Goal: Task Accomplishment & Management: Use online tool/utility

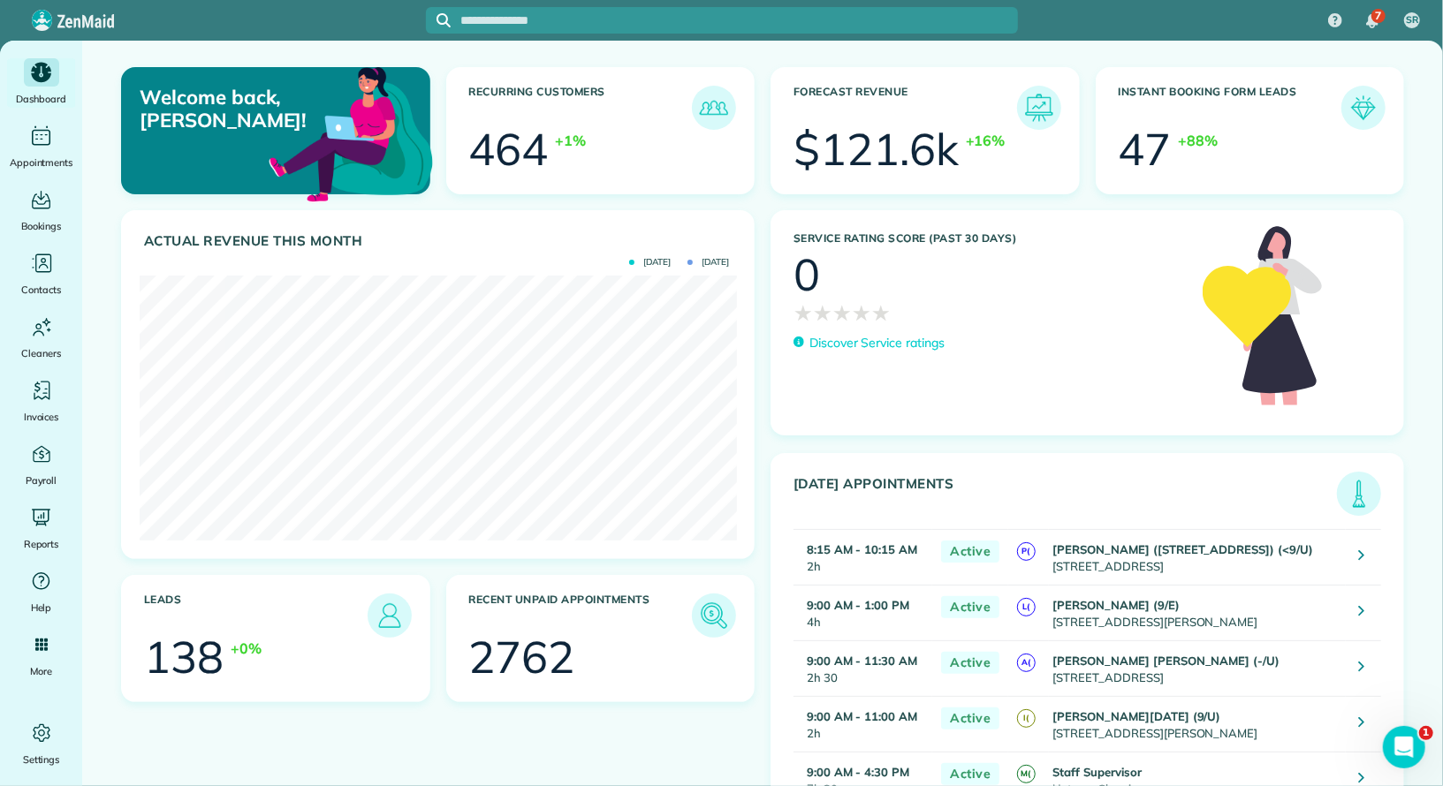
scroll to position [265, 597]
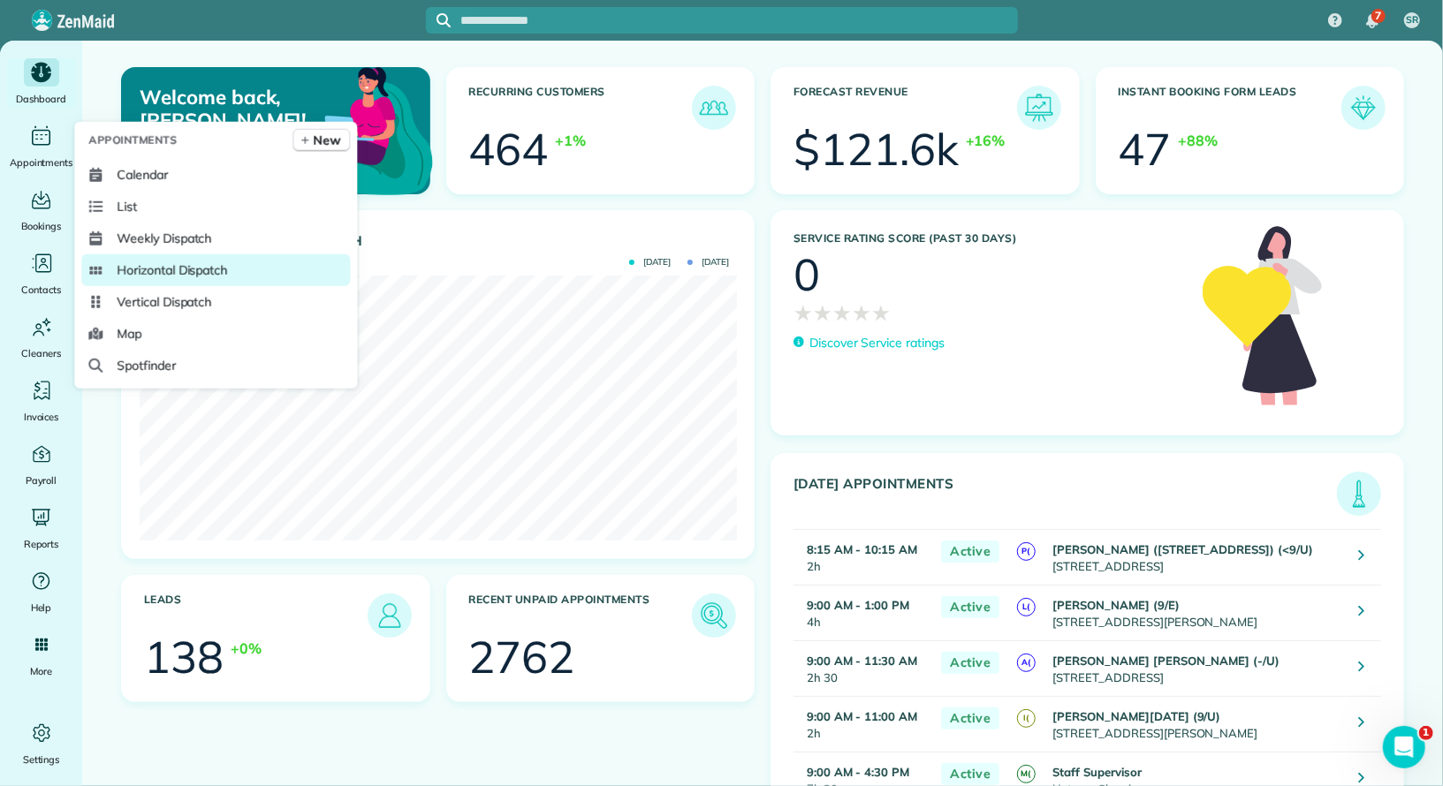
click at [180, 274] on span "Horizontal Dispatch" at bounding box center [172, 271] width 110 height 18
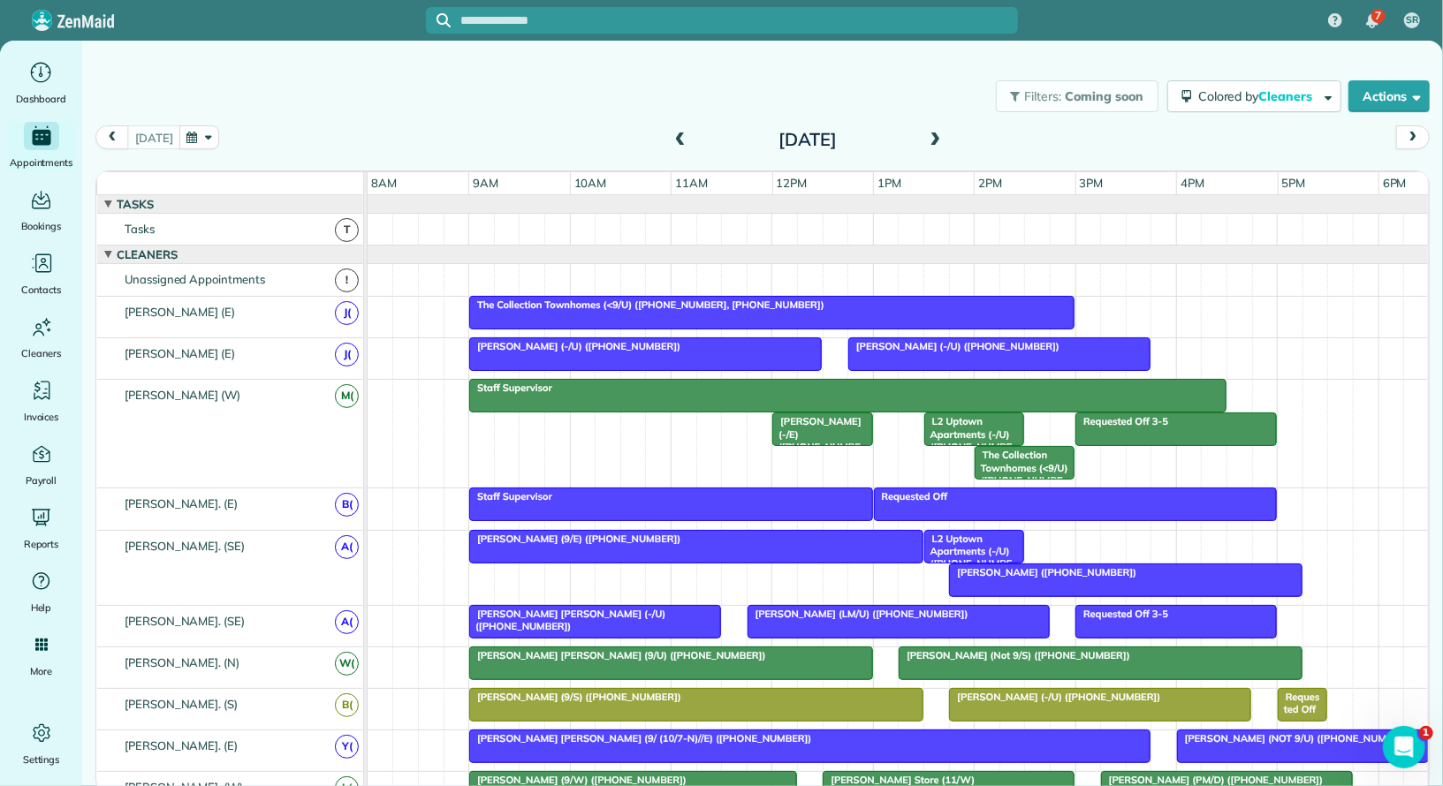
click at [979, 535] on span "L2 Uptown Apartments (-/U) ([PHONE_NUMBER], [PHONE_NUMBER])" at bounding box center [969, 571] width 93 height 76
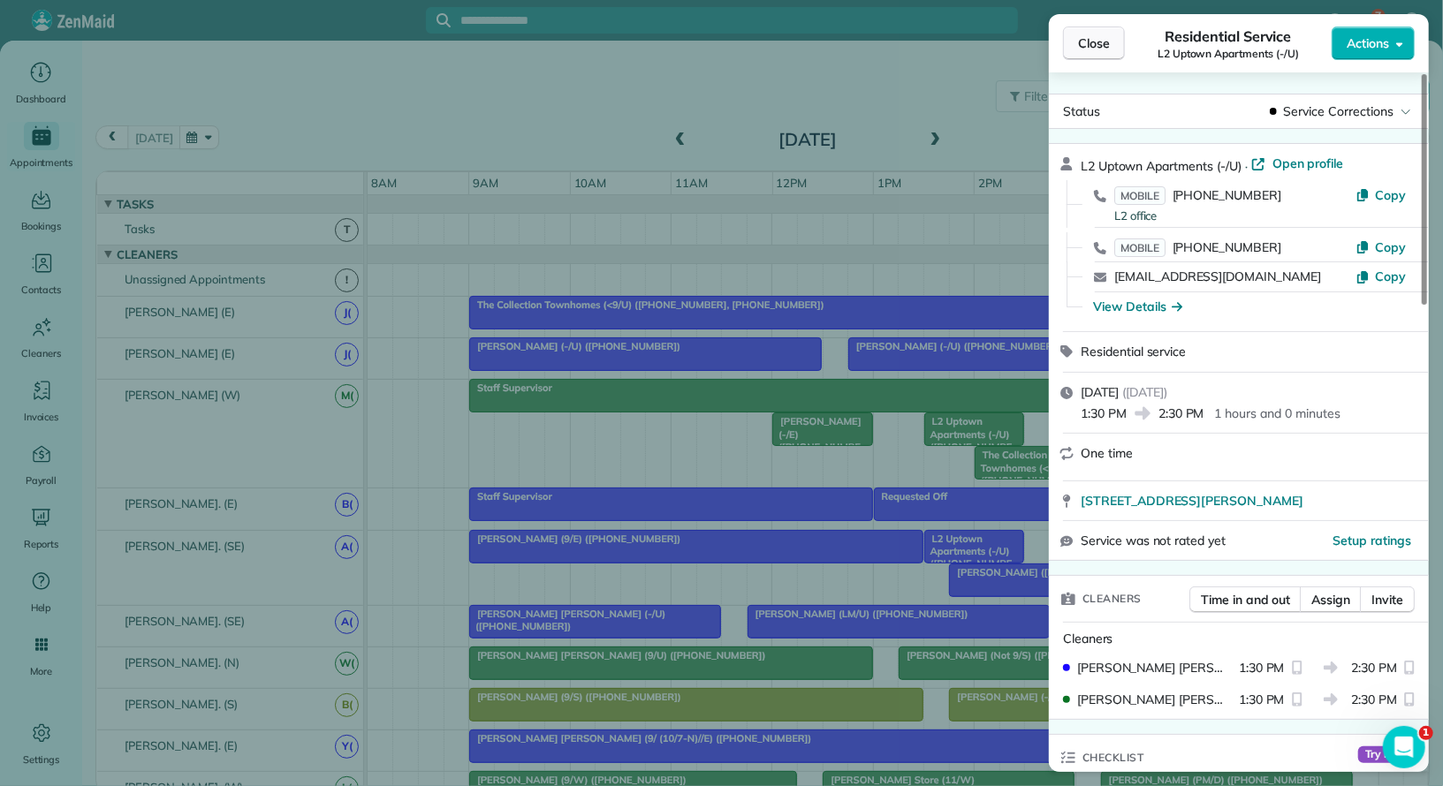
click at [1101, 54] on button "Close" at bounding box center [1094, 44] width 62 height 34
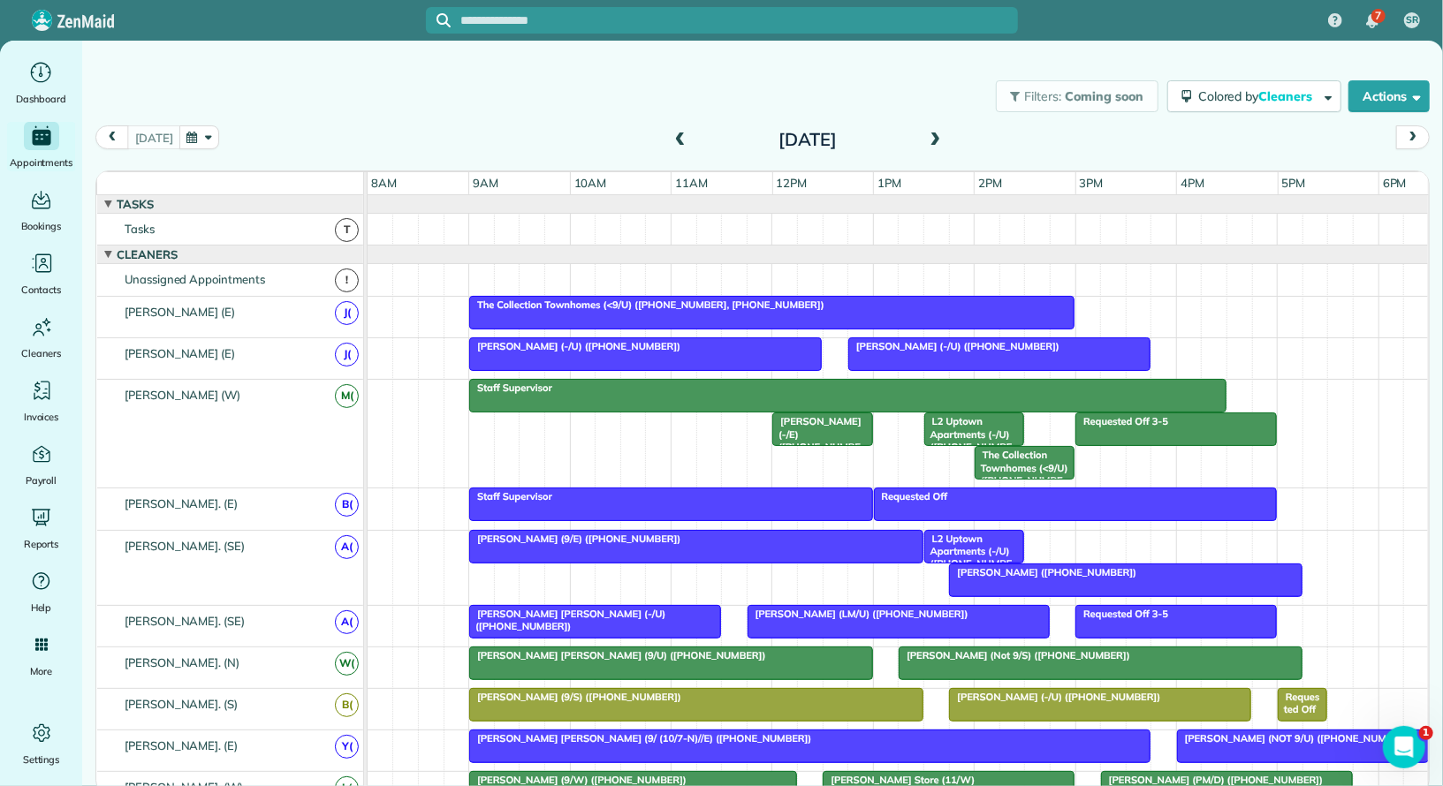
scroll to position [7, 0]
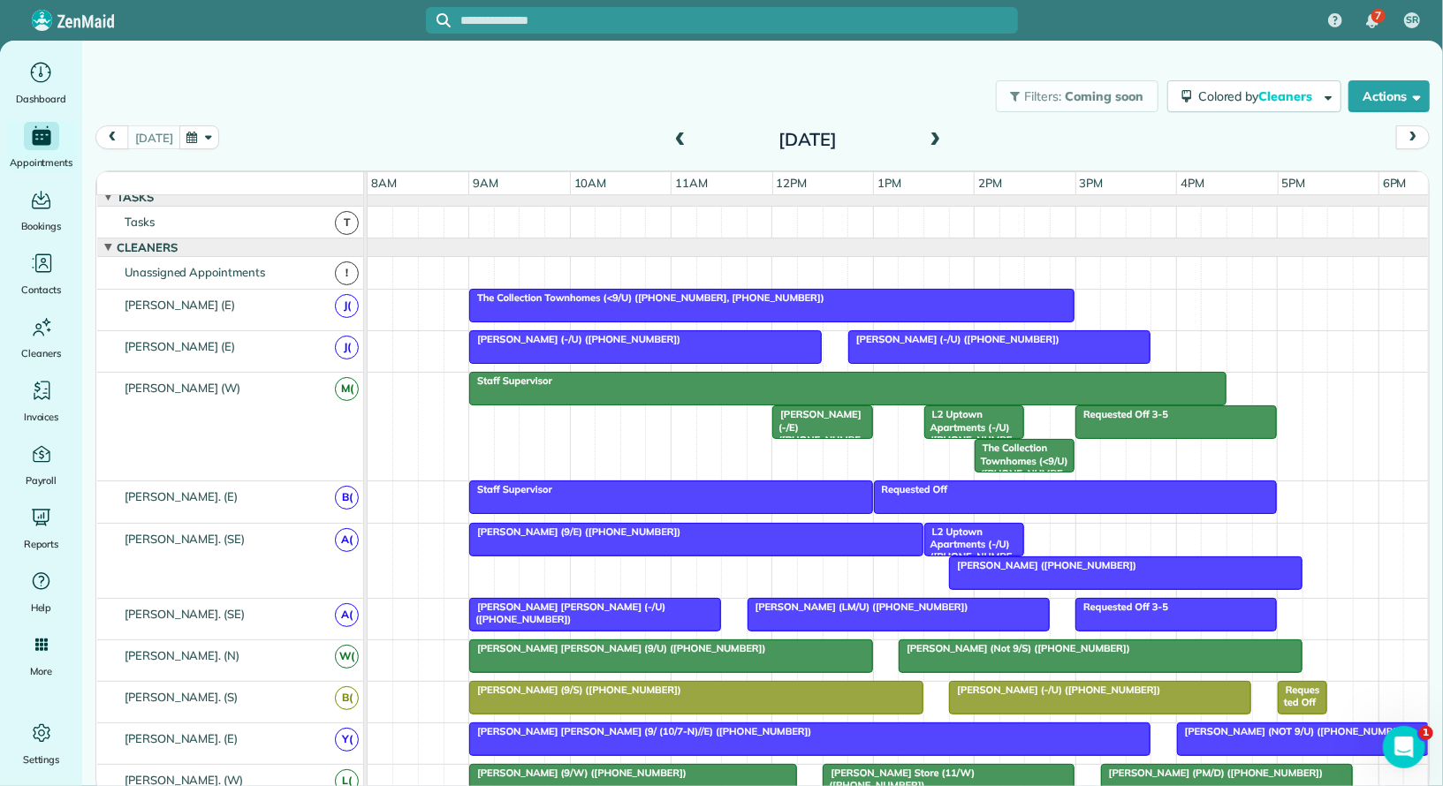
click at [624, 344] on div at bounding box center [645, 347] width 351 height 32
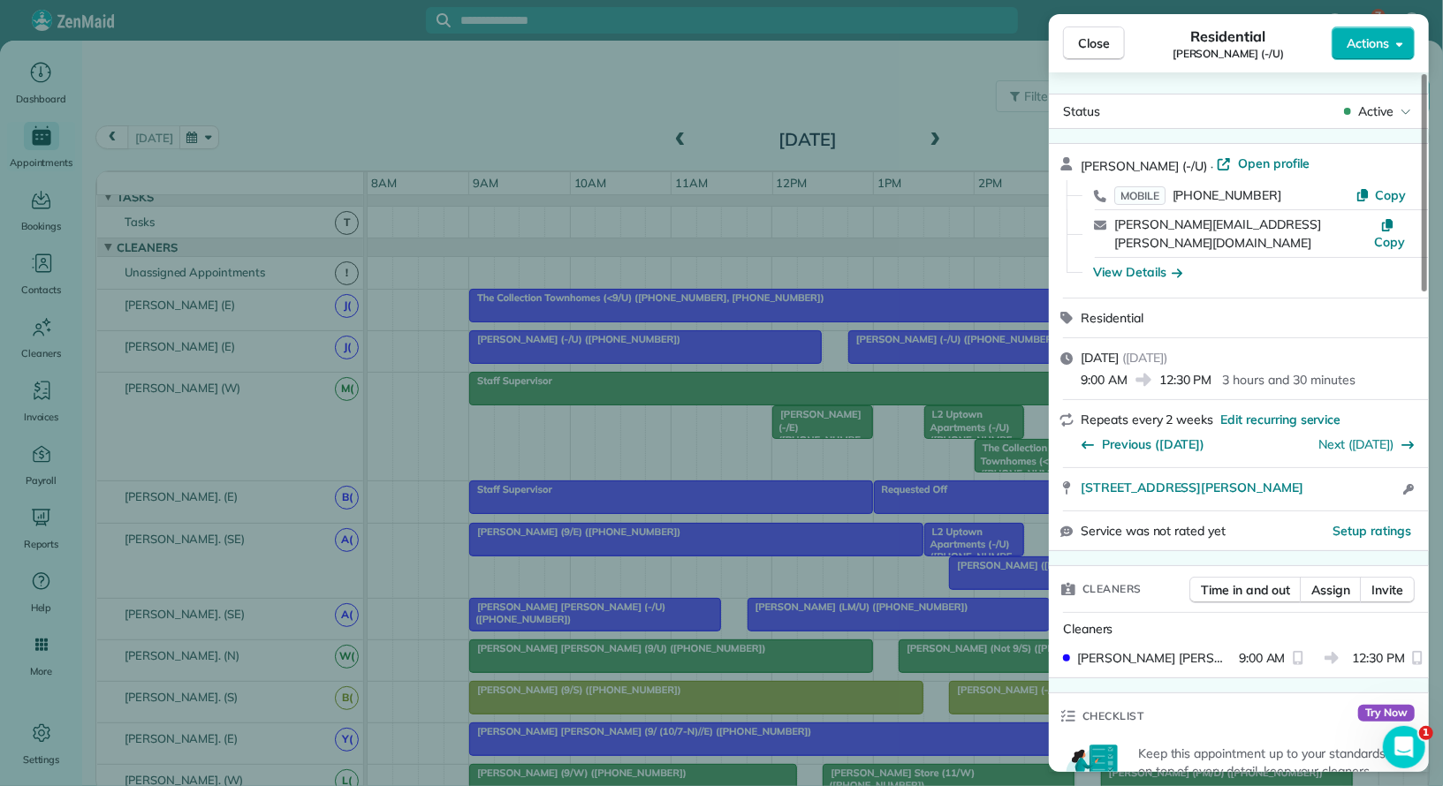
drag, startPoint x: 1278, startPoint y: 54, endPoint x: 1157, endPoint y: 49, distance: 121.2
click at [1157, 49] on div "Residential Elise Schmid (-/U)" at bounding box center [1228, 43] width 207 height 35
click at [1080, 37] on span "Close" at bounding box center [1094, 43] width 32 height 18
